Goal: Task Accomplishment & Management: Manage account settings

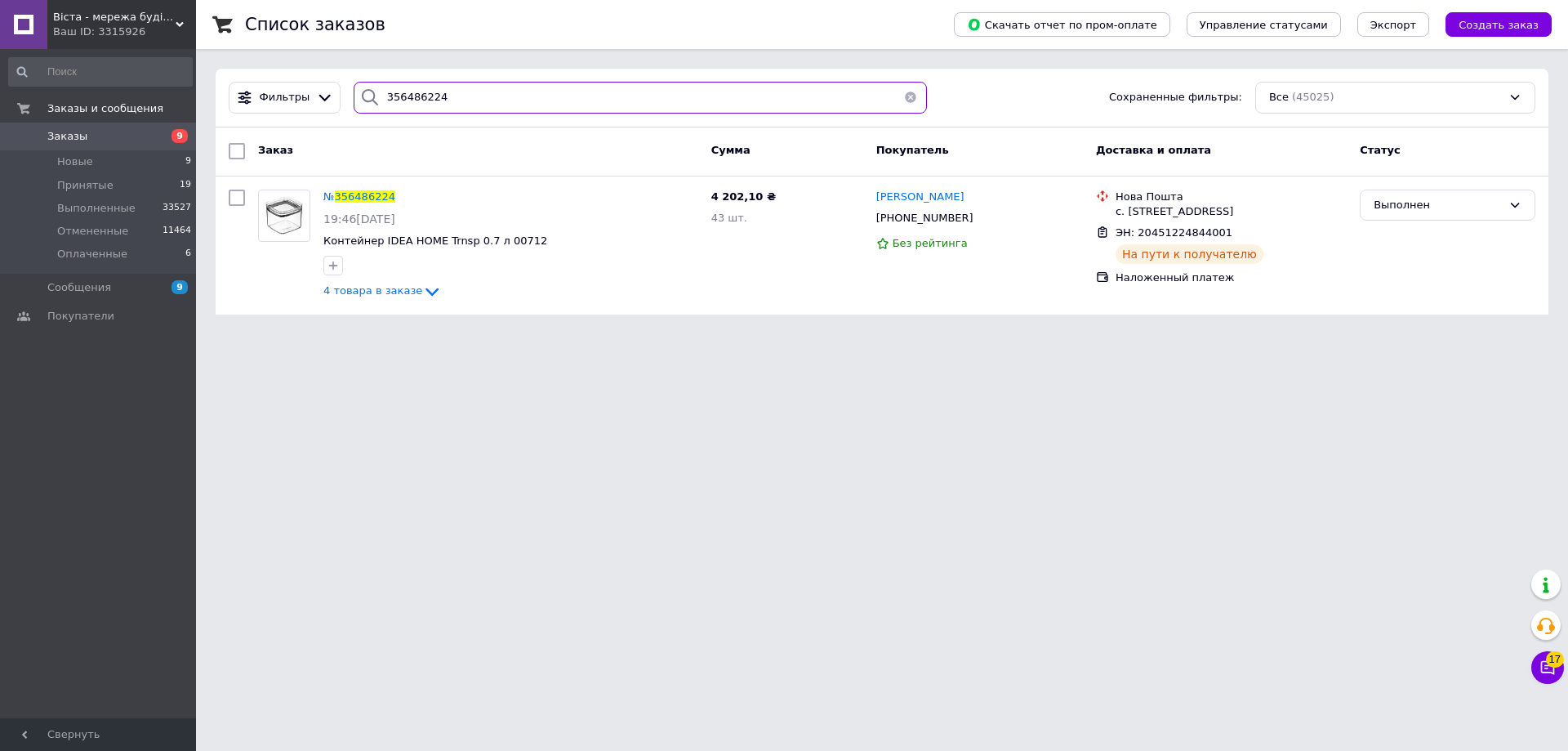
click at [461, 100] on input "356486224" at bounding box center [641, 98] width 574 height 32
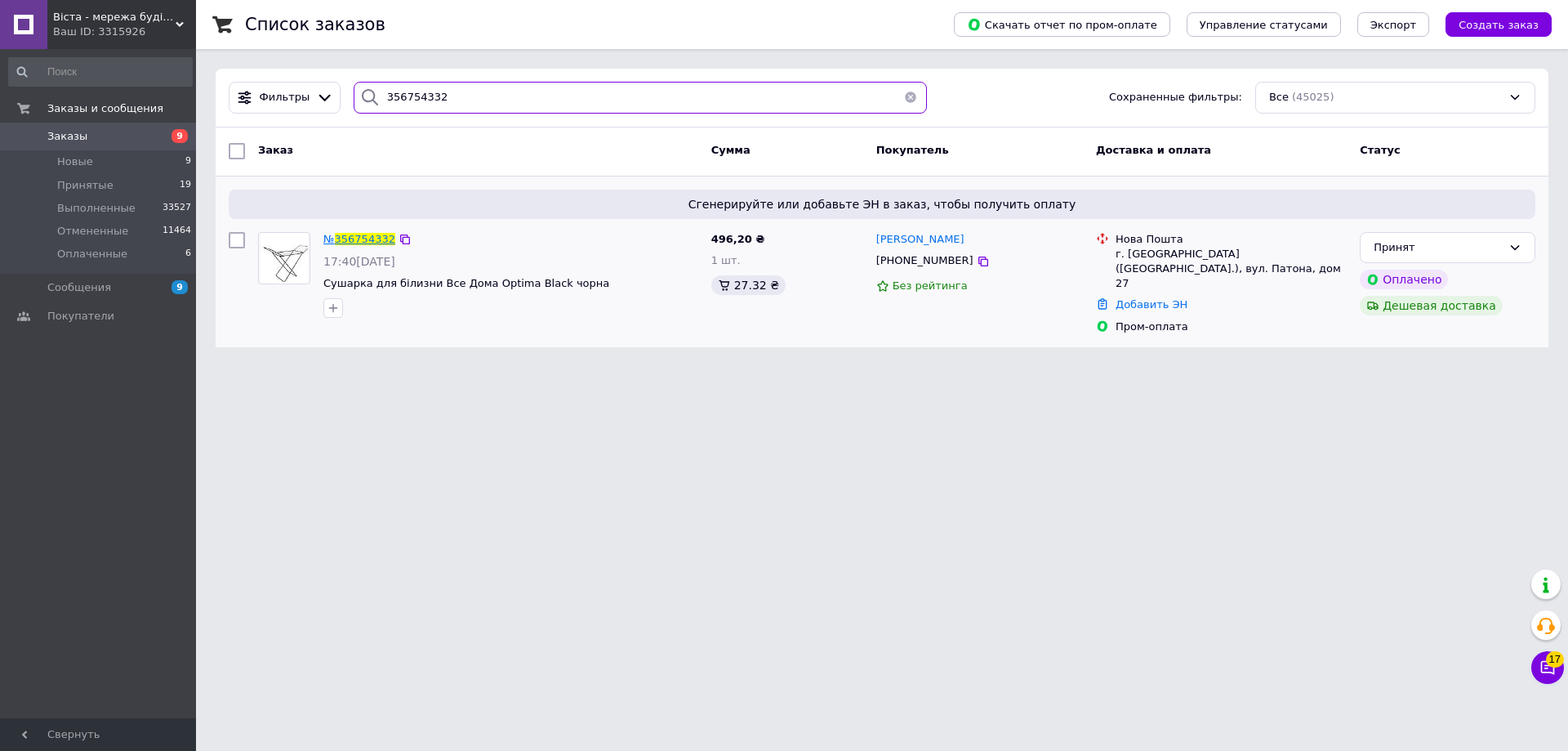
type input "356754332"
click at [358, 245] on span "356754332" at bounding box center [364, 239] width 60 height 12
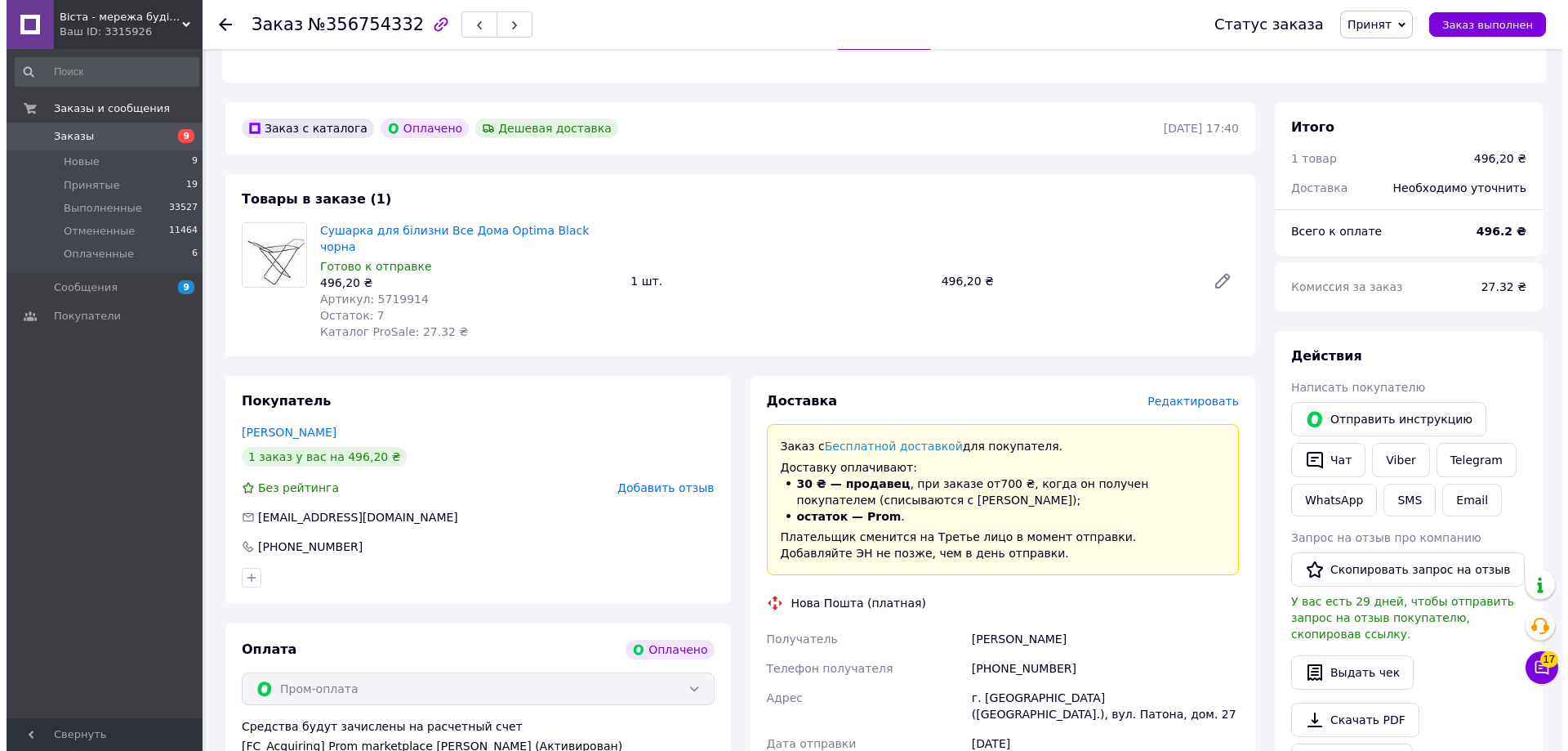
scroll to position [409, 0]
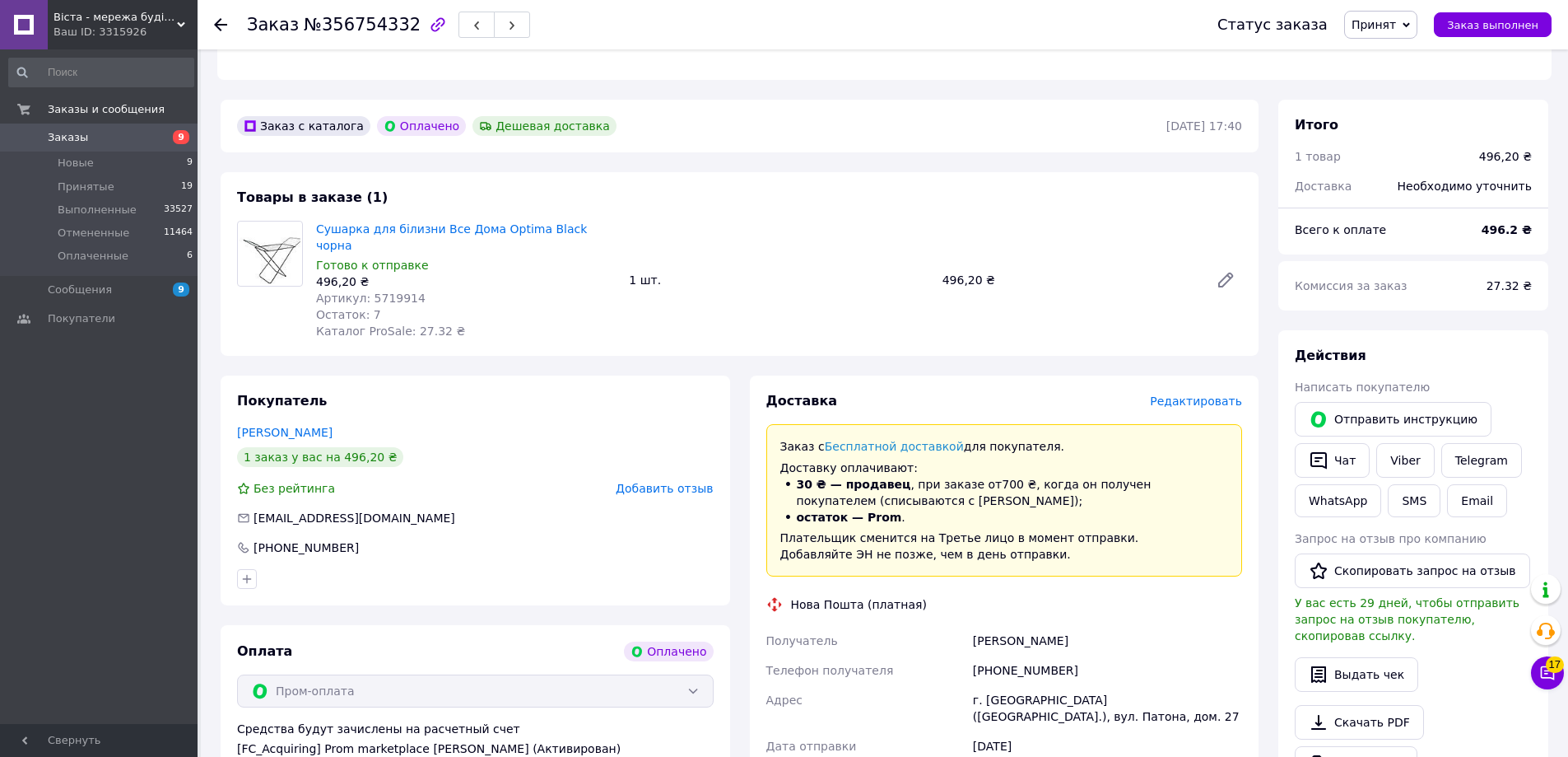
click at [1215, 394] on span "Редактировать" at bounding box center [1196, 400] width 92 height 13
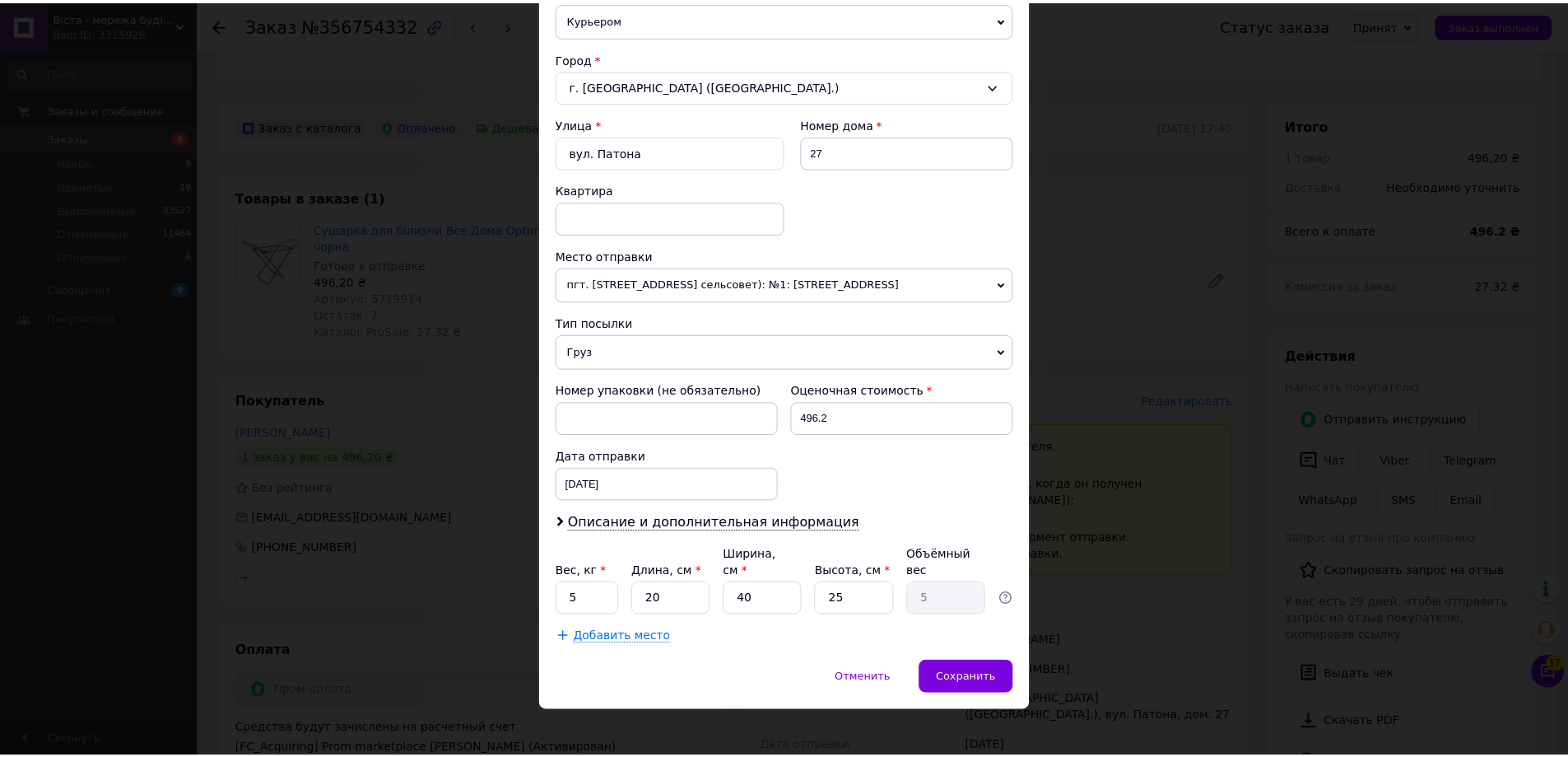
scroll to position [419, 0]
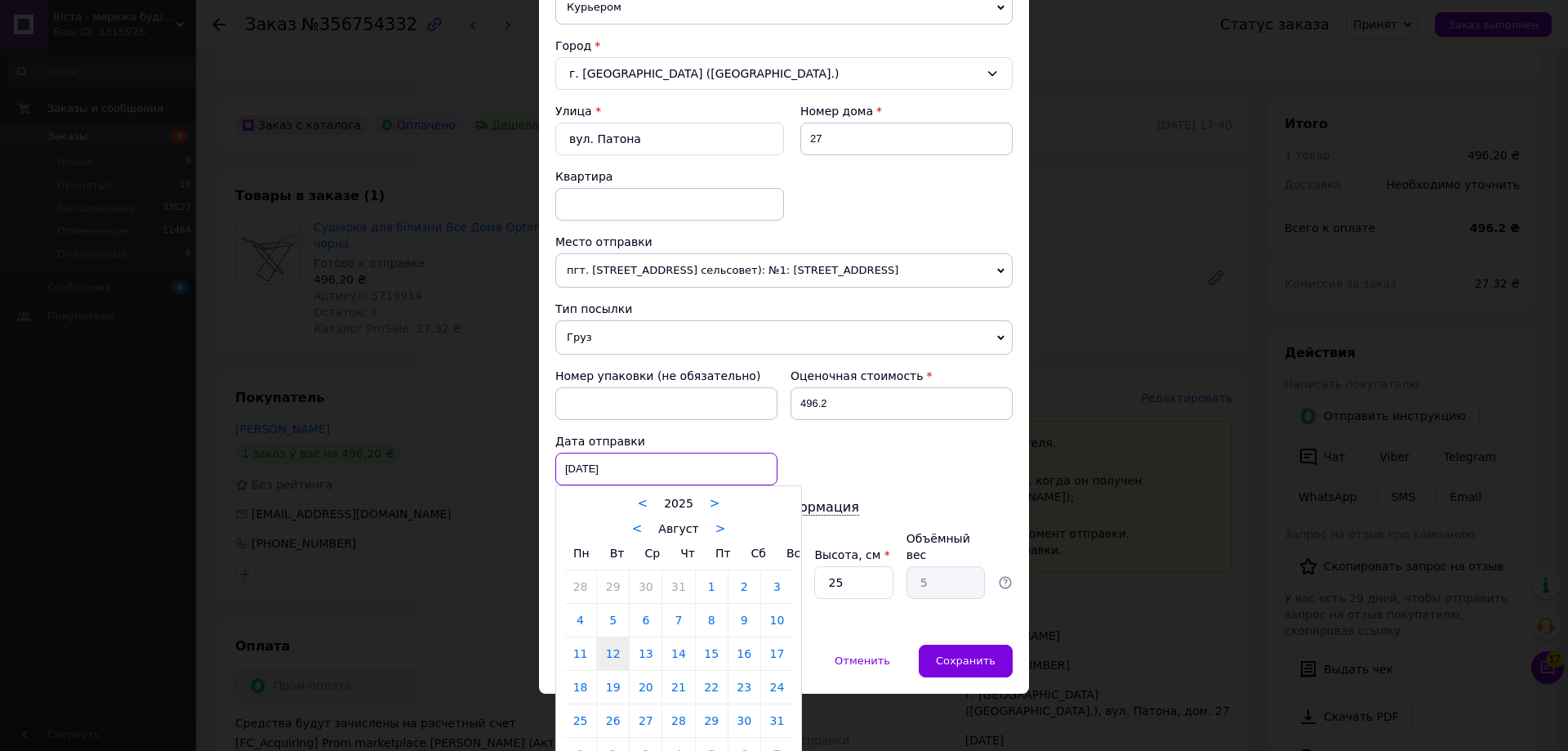
click at [695, 485] on div "[DATE] < 2025 > < Август > Пн Вт Ср Чт Пт Сб Вс 28 29 30 31 1 2 3 4 5 6 7 8 9 1…" at bounding box center [666, 469] width 222 height 33
click at [643, 666] on link "13" at bounding box center [646, 653] width 32 height 33
type input "[DATE]"
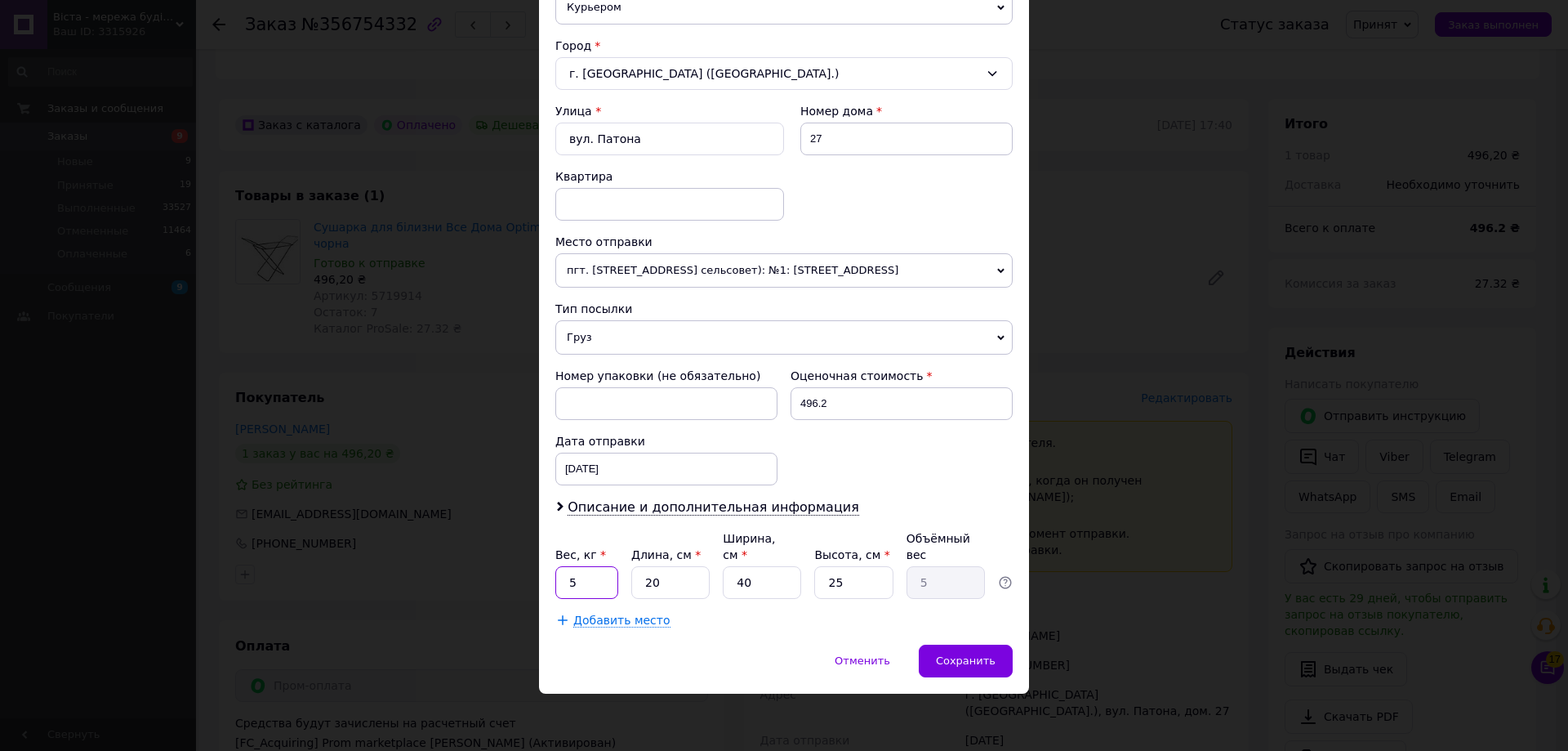
click at [597, 588] on input "5" at bounding box center [586, 582] width 63 height 33
type input "3"
click at [664, 586] on input "20" at bounding box center [670, 582] width 79 height 33
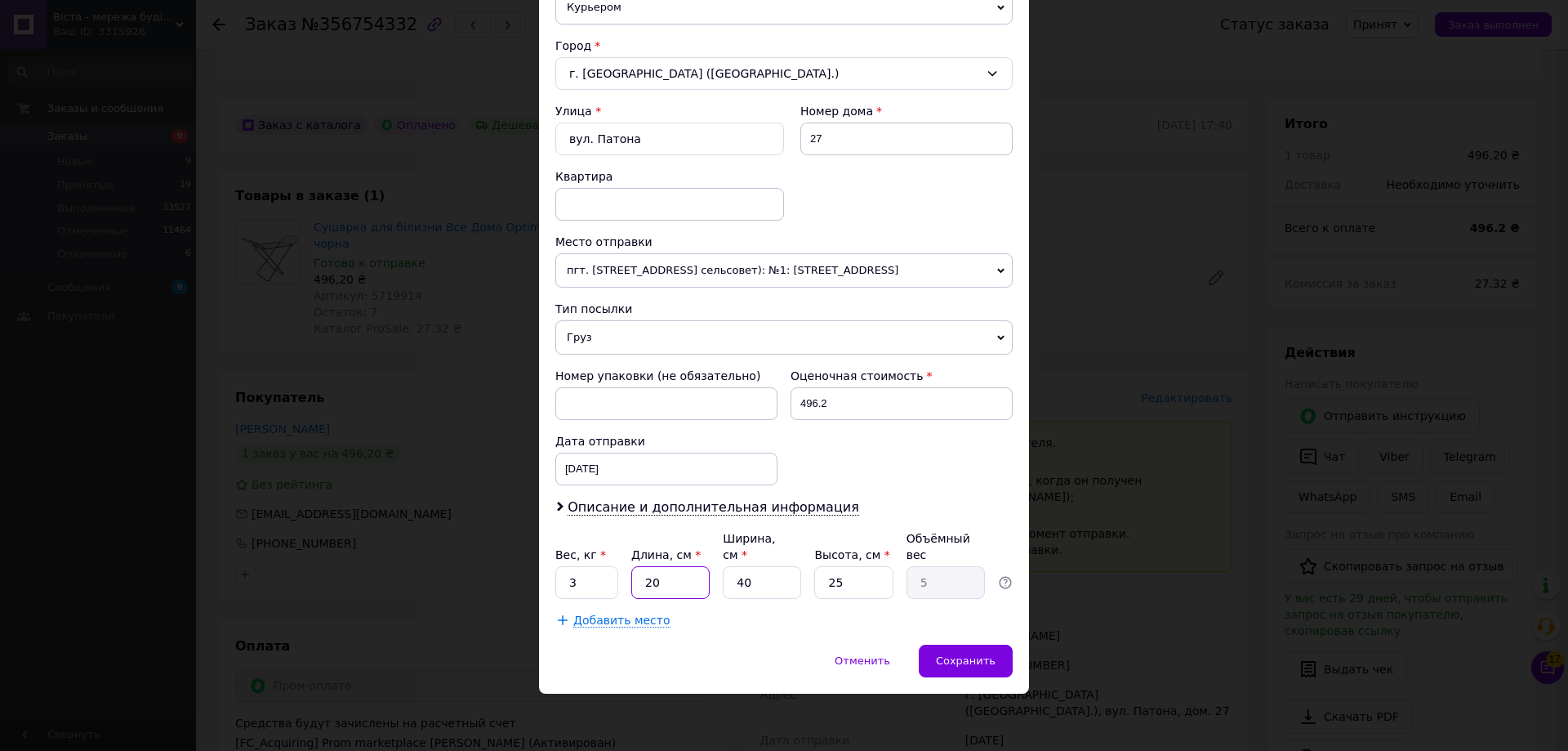
type input "1"
type input "0.25"
type input "12"
type input "3"
type input "125"
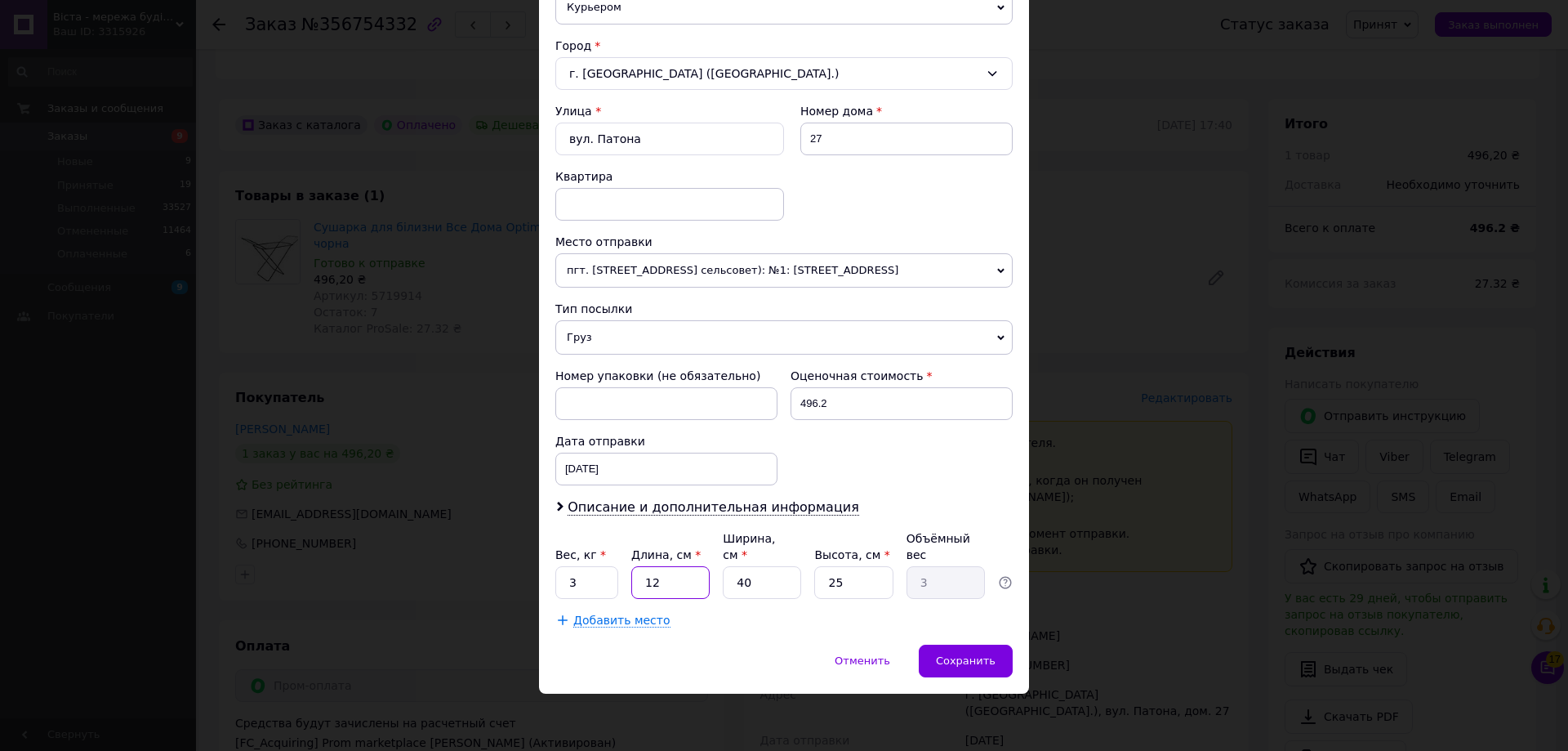
type input "31.25"
type input "125"
click at [752, 590] on input "40" at bounding box center [761, 582] width 79 height 33
type input "5"
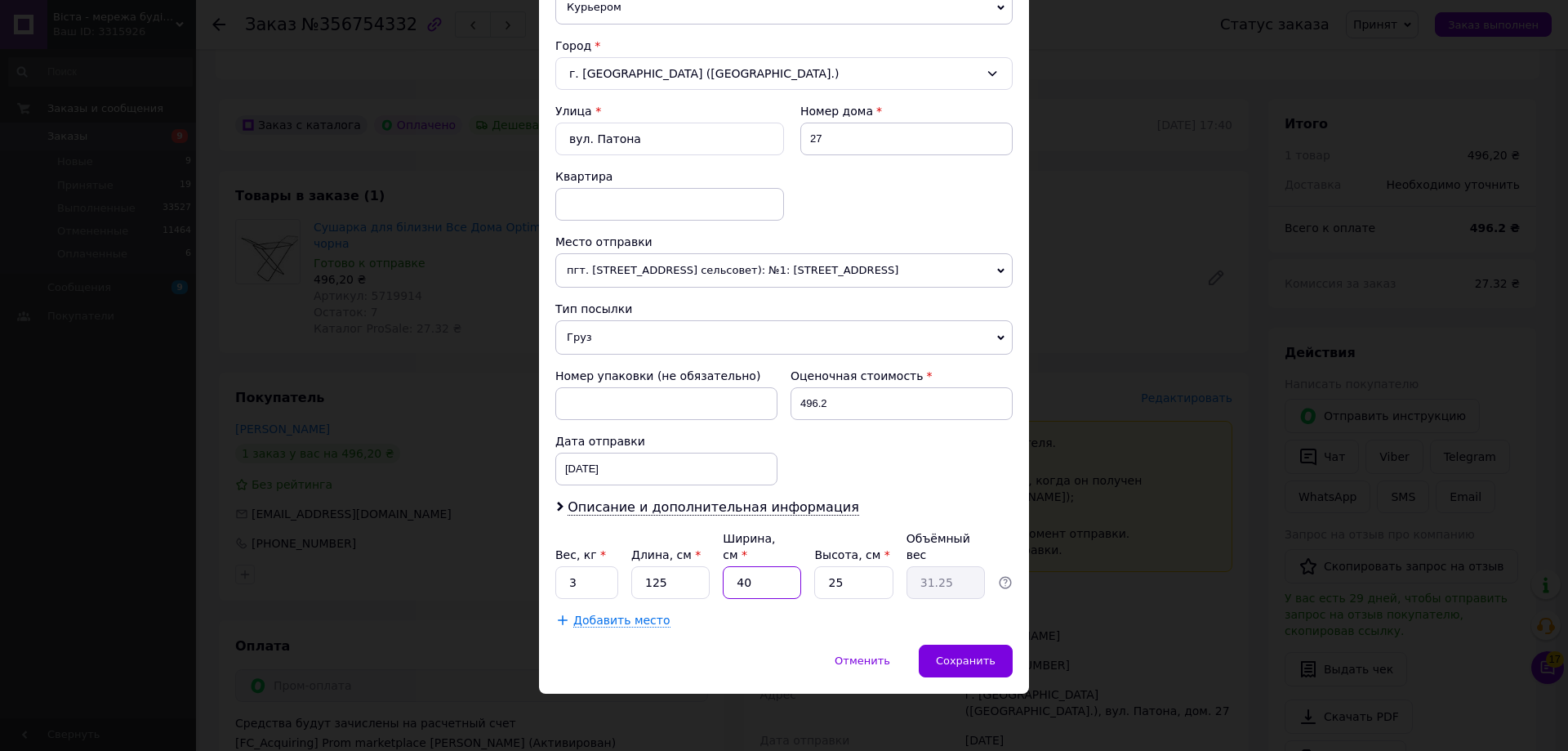
type input "3.91"
type input "55"
type input "42.97"
type input "55"
click at [848, 567] on input "25" at bounding box center [853, 582] width 79 height 33
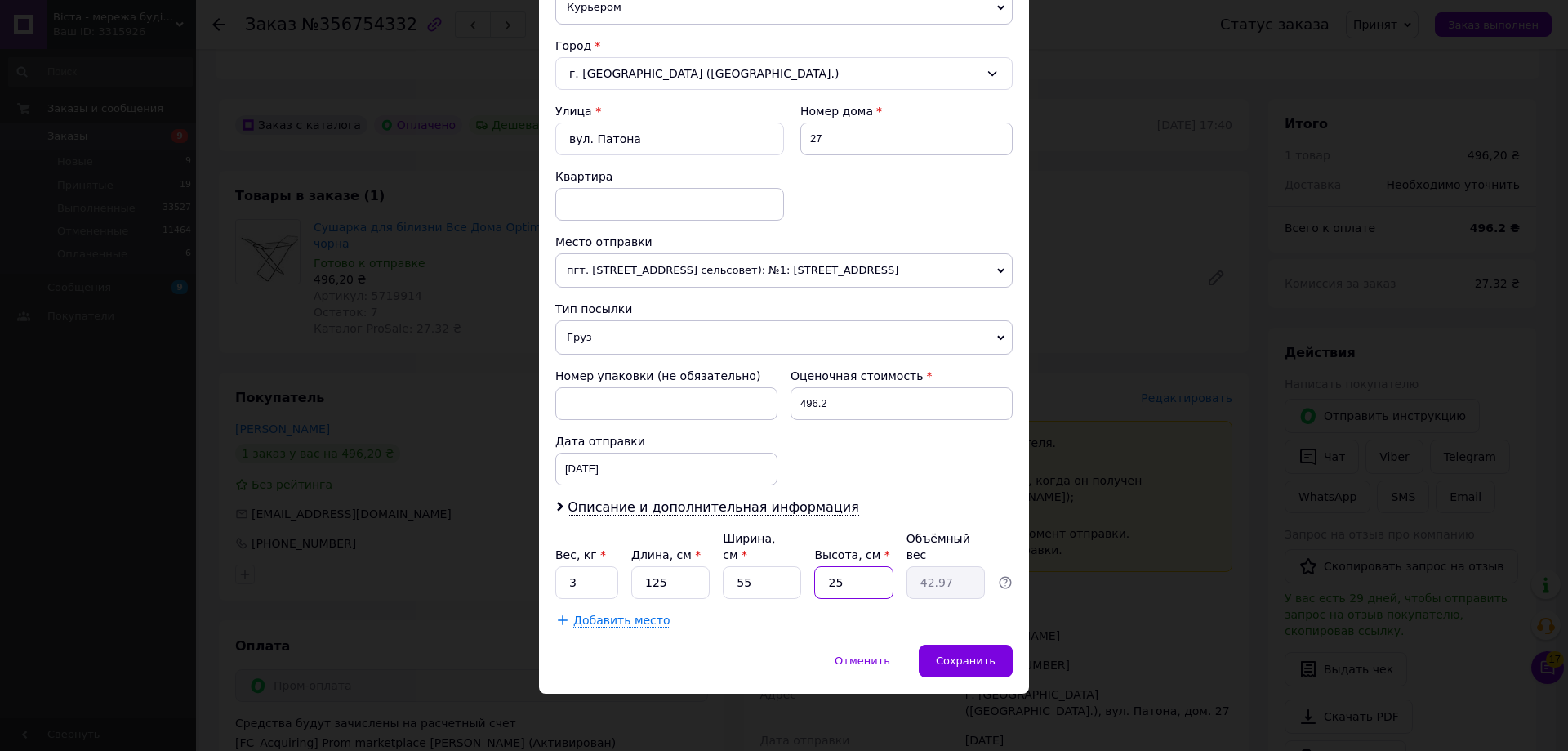
click at [849, 569] on input "25" at bounding box center [853, 582] width 79 height 33
type input "254"
type input "436.56"
type input "25"
type input "42.97"
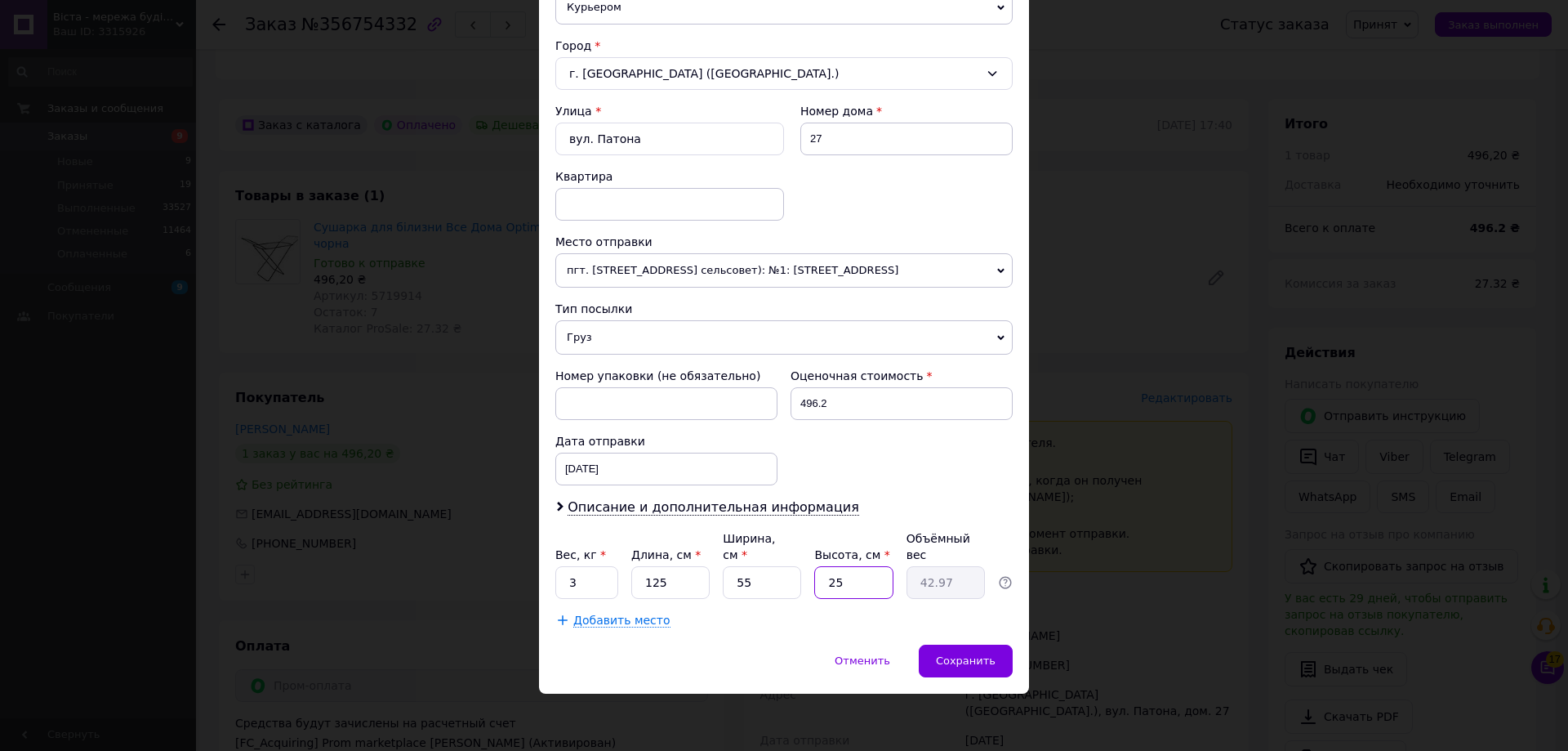
type input "2"
type input "3.44"
type input "4"
type input "6.88"
type input "4"
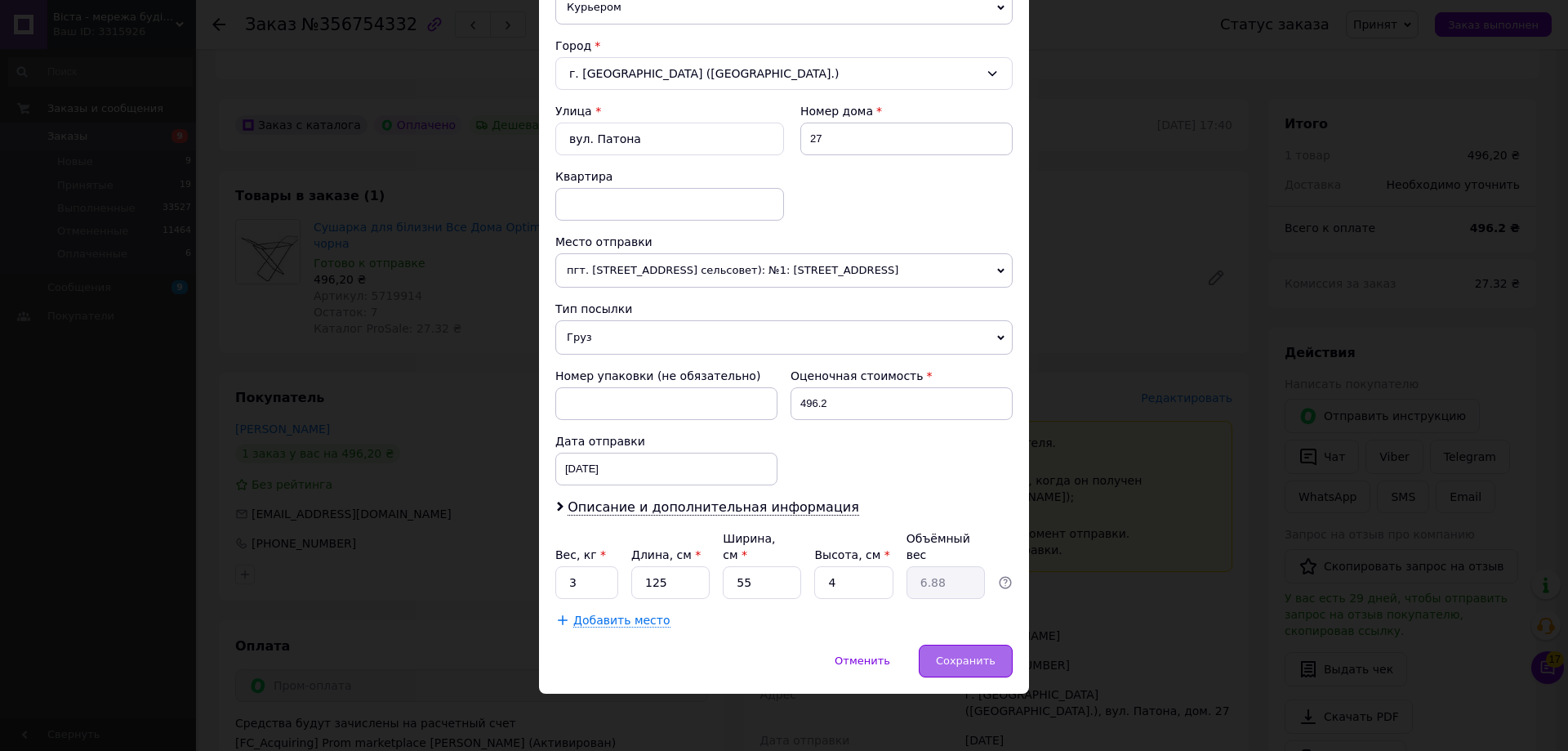
click at [968, 655] on span "Сохранить" at bounding box center [966, 660] width 60 height 12
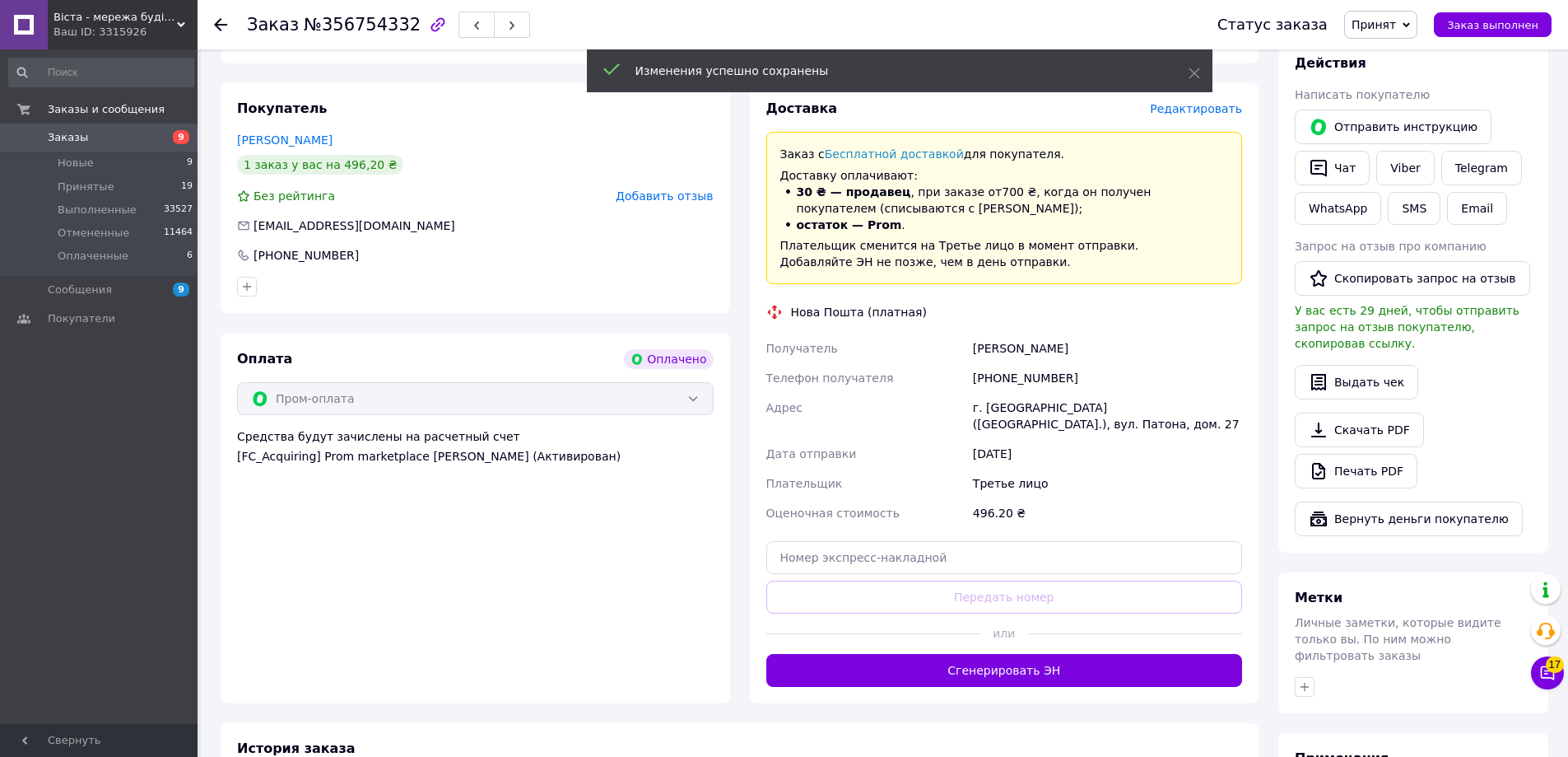
scroll to position [741, 0]
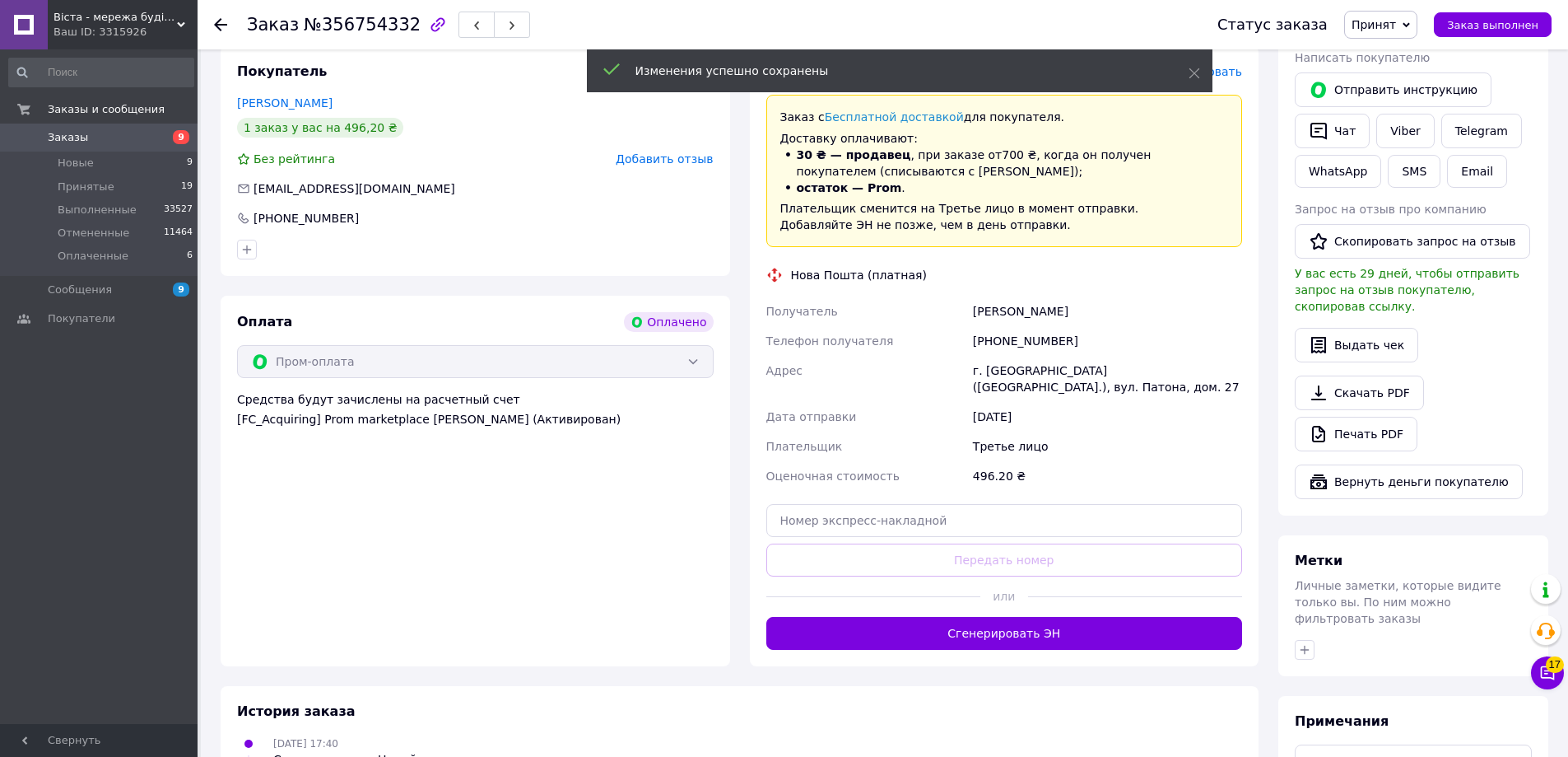
click at [1015, 616] on button "Сгенерировать ЭН" at bounding box center [1005, 632] width 477 height 33
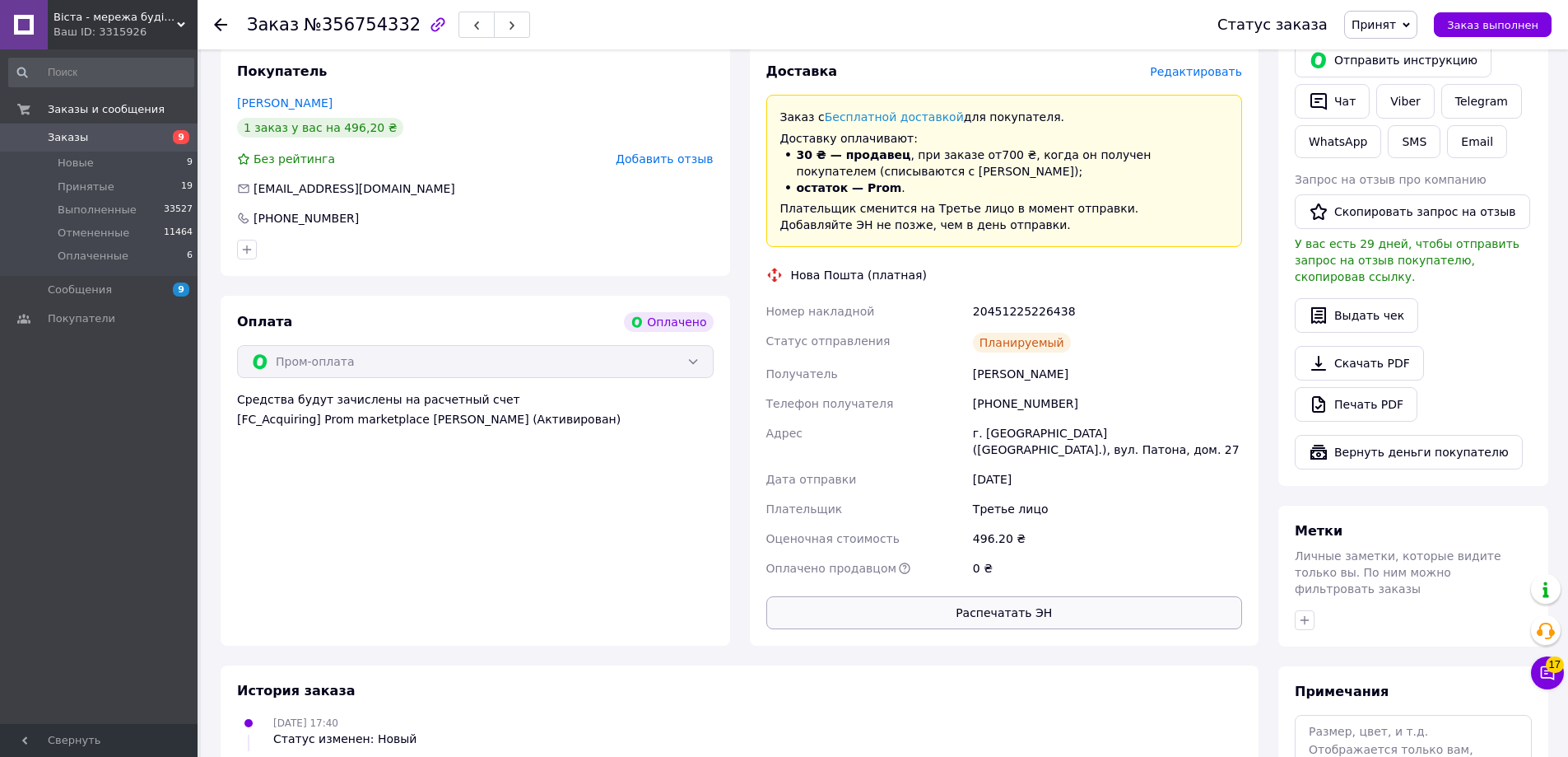
click at [1026, 596] on button "Распечатать ЭН" at bounding box center [1005, 612] width 477 height 33
